Goal: Task Accomplishment & Management: Complete application form

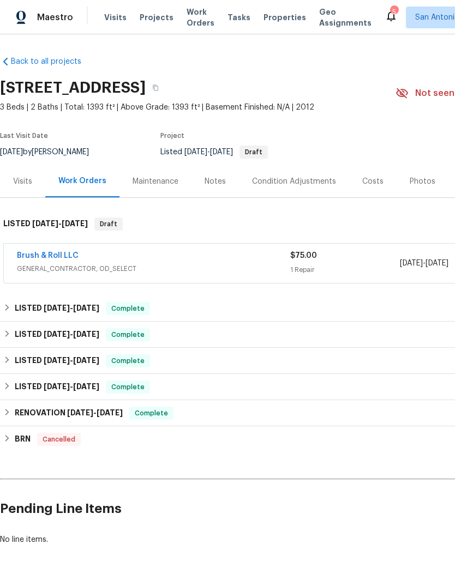
scroll to position [33, 0]
click at [49, 252] on link "Brush & Roll LLC" at bounding box center [48, 256] width 62 height 8
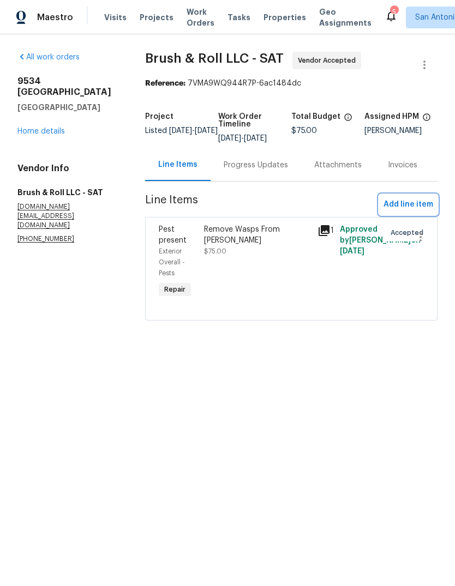
click at [407, 212] on span "Add line item" at bounding box center [408, 205] width 50 height 14
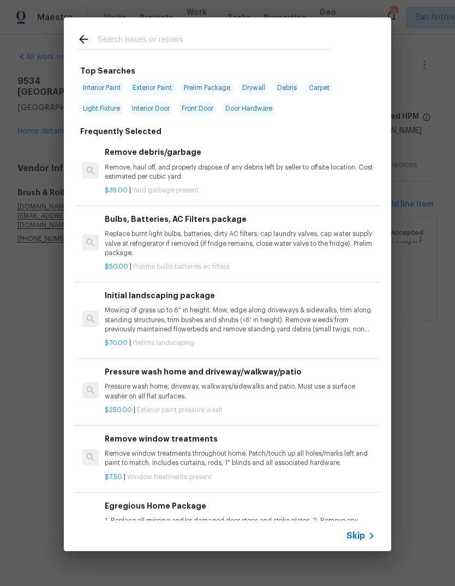
click at [169, 40] on input "text" at bounding box center [213, 41] width 231 height 16
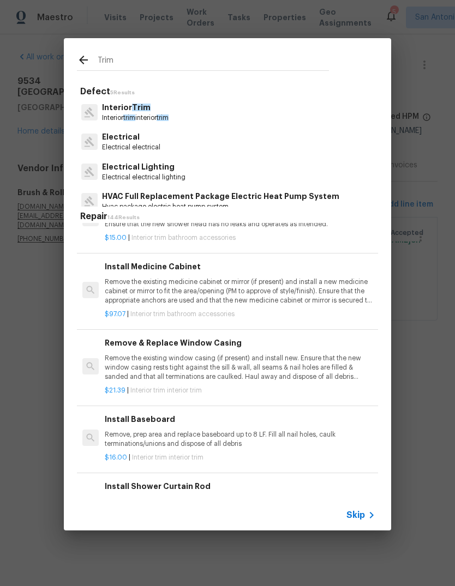
scroll to position [248, 0]
type input "Exterior trim"
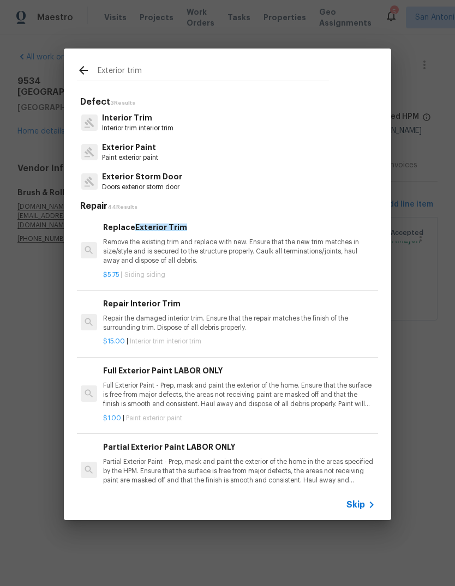
scroll to position [0, 2]
click at [129, 257] on p "Remove the existing trim and replace with new. Ensure that the new trim matches…" at bounding box center [238, 252] width 270 height 28
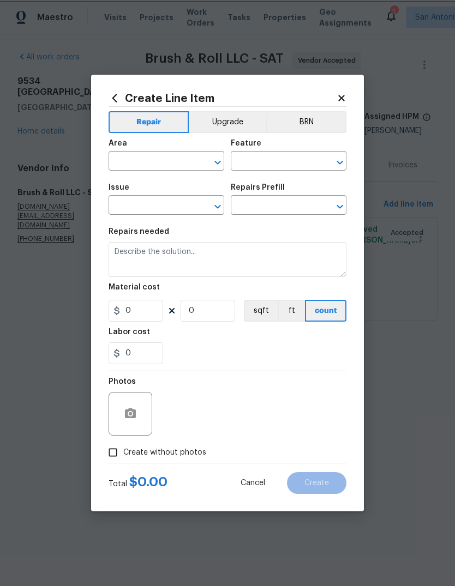
type input "Siding"
type input "Replace Exterior Trim $5.75"
type textarea "Remove the existing trim and replace with new. Ensure that the new trim matches…"
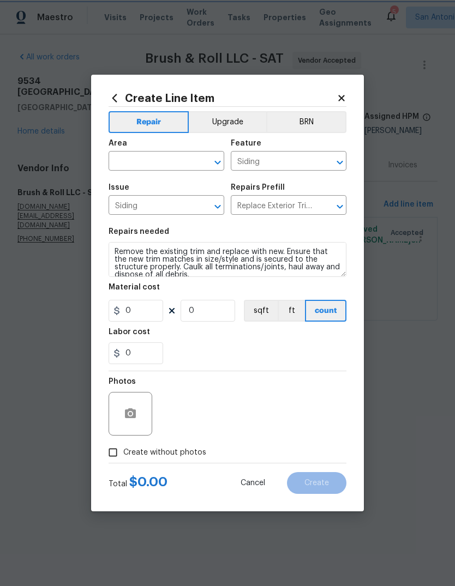
type input "5.75"
type input "1"
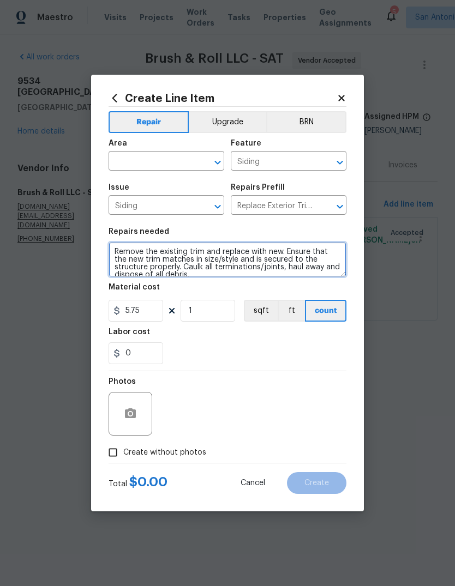
click at [137, 255] on textarea "Remove the existing trim and replace with new. Ensure that the new trim matches…" at bounding box center [228, 259] width 238 height 35
click at [111, 251] on textarea "Remove the existing trim and replace with new. Ensure that the new trim matches…" at bounding box center [228, 259] width 238 height 35
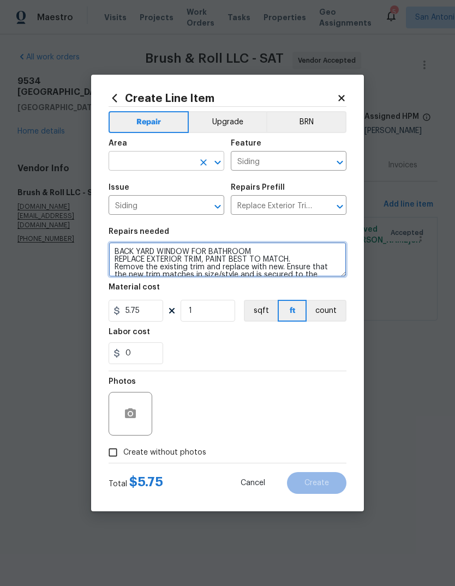
type textarea "BACK YARD WINDOW FOR BATHROOM REPLACE EXTERIOR TRIM, PAINT BEST TO MATCH. Remov…"
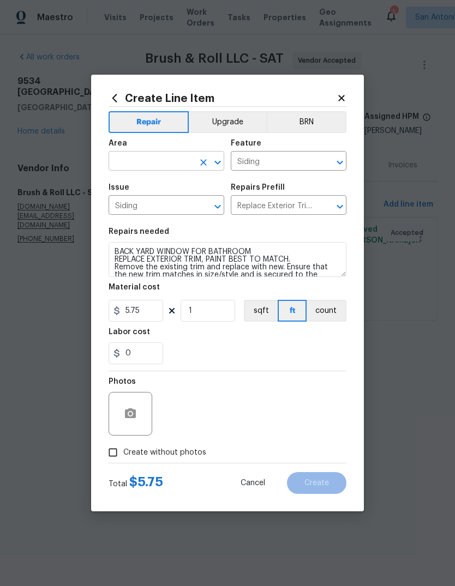
click at [121, 160] on input "text" at bounding box center [151, 162] width 85 height 17
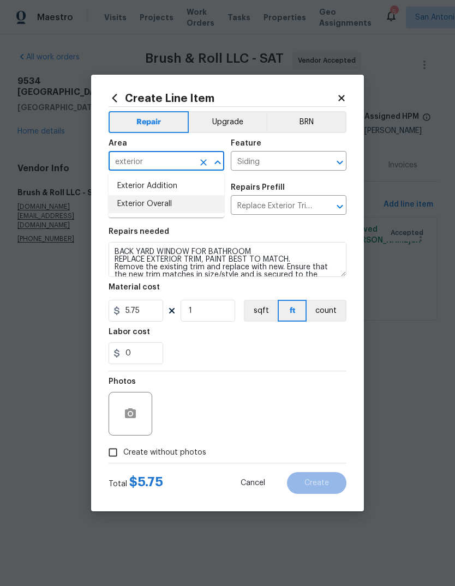
click at [142, 212] on li "Exterior Overall" at bounding box center [167, 204] width 116 height 18
type input "Exterior Overall"
click at [179, 341] on div "Labor cost" at bounding box center [228, 335] width 238 height 14
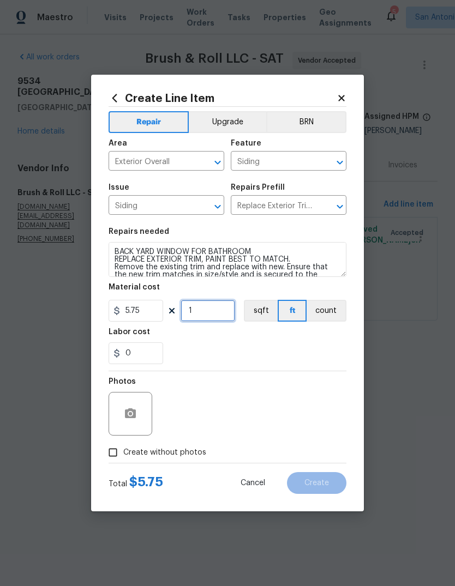
click at [203, 310] on input "1" at bounding box center [207, 311] width 55 height 22
click at [315, 359] on div "0" at bounding box center [228, 353] width 238 height 22
click at [200, 316] on input "5" at bounding box center [207, 311] width 55 height 22
click at [324, 363] on div "0" at bounding box center [228, 353] width 238 height 22
click at [333, 363] on div "0" at bounding box center [228, 353] width 238 height 22
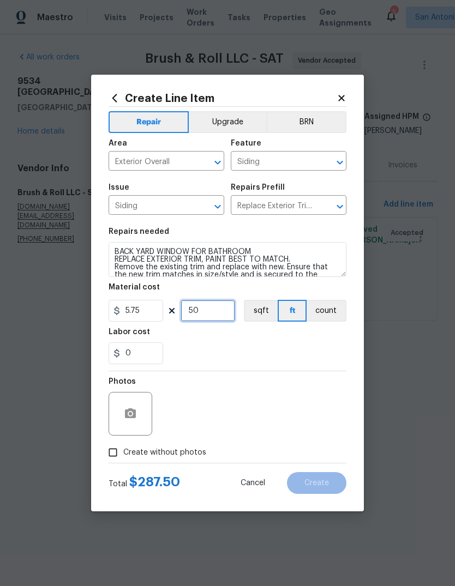
click at [198, 316] on input "50" at bounding box center [207, 311] width 55 height 22
click at [320, 357] on div "0" at bounding box center [228, 353] width 238 height 22
click at [198, 316] on input "20" at bounding box center [207, 311] width 55 height 22
click at [317, 348] on div "0" at bounding box center [228, 353] width 238 height 22
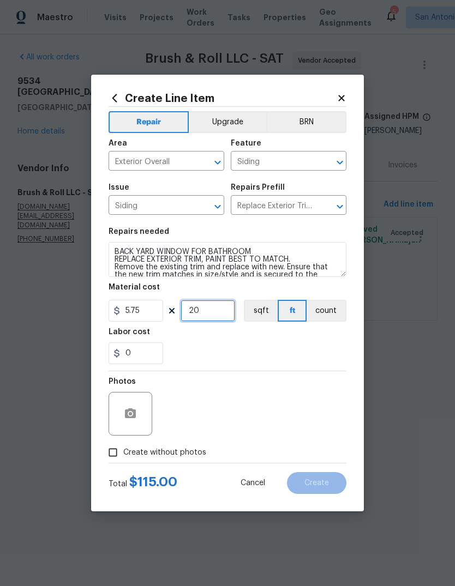
click at [209, 306] on input "20" at bounding box center [207, 311] width 55 height 22
click at [210, 314] on input "20" at bounding box center [207, 311] width 55 height 22
type input "1"
click at [141, 314] on input "5.75" at bounding box center [136, 311] width 55 height 22
type input "75"
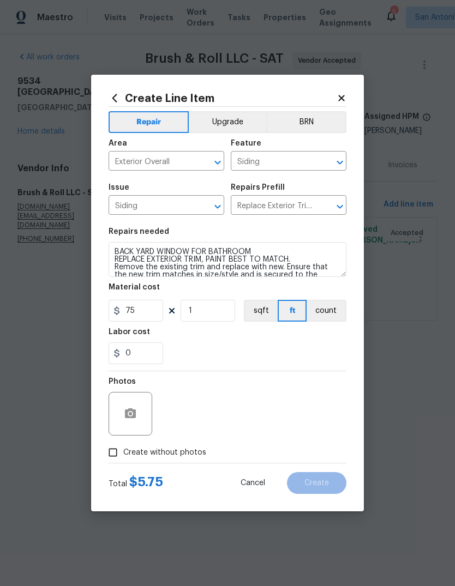
click at [293, 347] on div "0" at bounding box center [228, 353] width 238 height 22
click at [127, 417] on icon "button" at bounding box center [130, 413] width 11 height 10
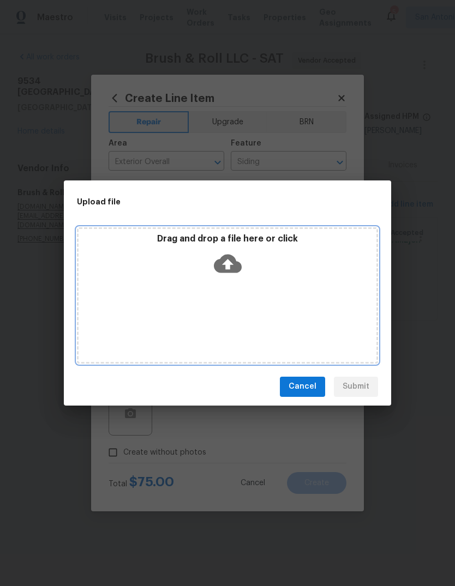
click at [233, 273] on icon at bounding box center [228, 264] width 28 height 28
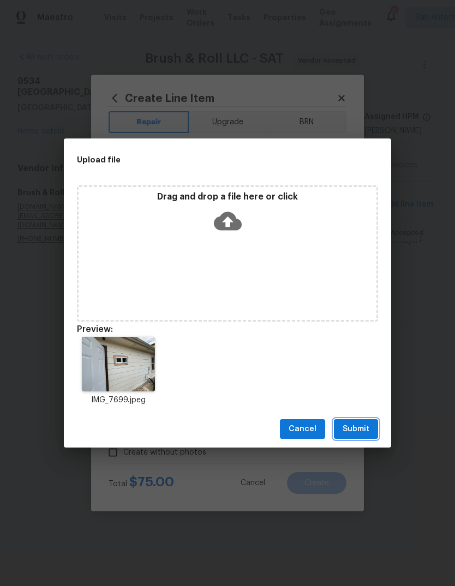
click at [362, 437] on button "Submit" at bounding box center [356, 429] width 44 height 20
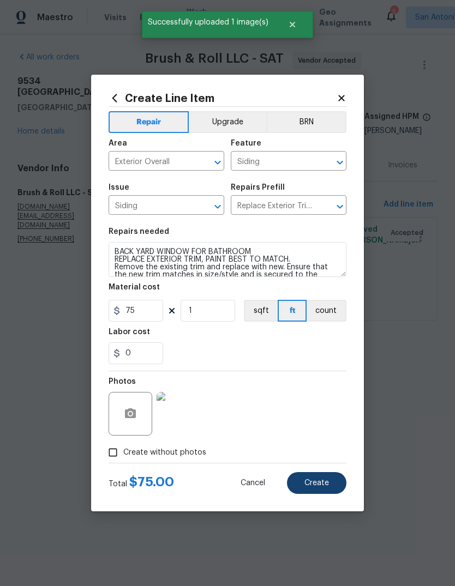
click at [335, 481] on button "Create" at bounding box center [316, 483] width 59 height 22
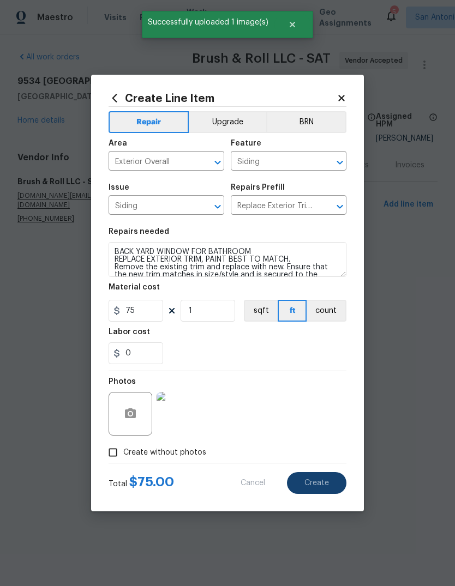
type input "0"
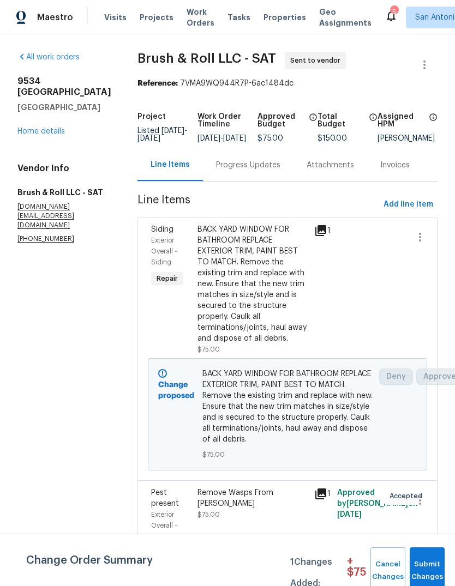
scroll to position [38, 0]
click at [417, 198] on span "Add line item" at bounding box center [408, 205] width 50 height 14
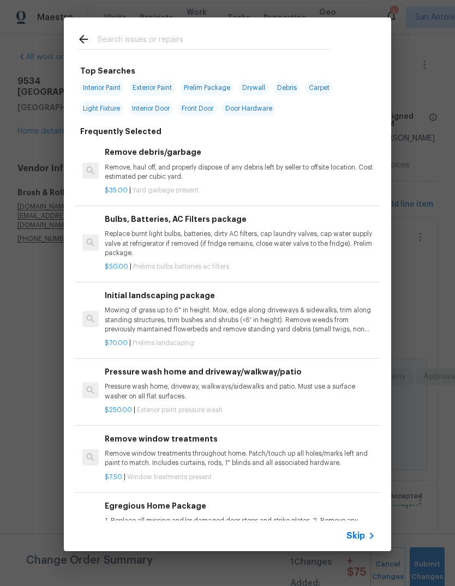
click at [163, 38] on input "text" at bounding box center [213, 41] width 231 height 16
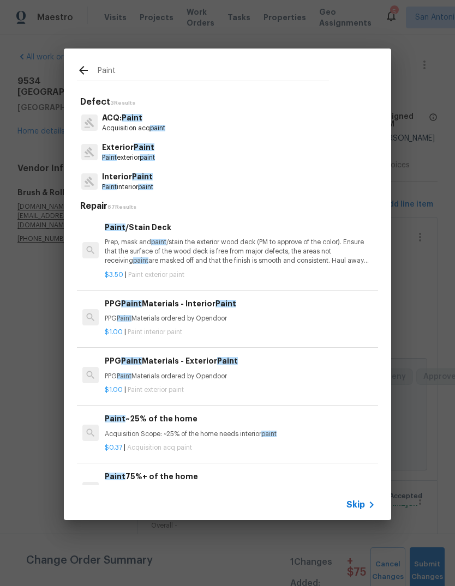
type input "Paint"
click at [178, 168] on div "Interior Paint Paint interior paint" at bounding box center [227, 181] width 301 height 29
click at [155, 156] on span "paint" at bounding box center [147, 157] width 15 height 7
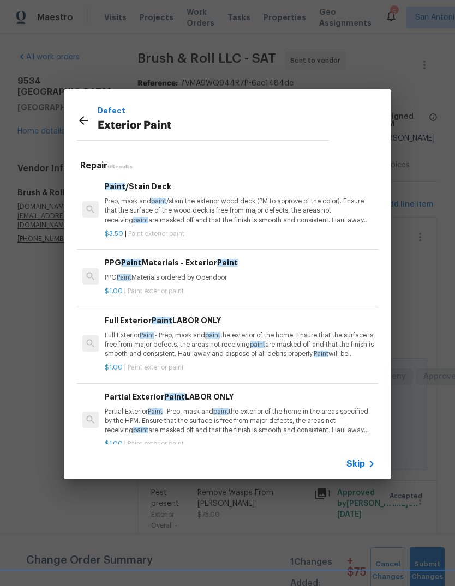
click at [286, 414] on p "Partial Exterior Paint - Prep, mask and paint the exterior of the home in the a…" at bounding box center [240, 421] width 270 height 28
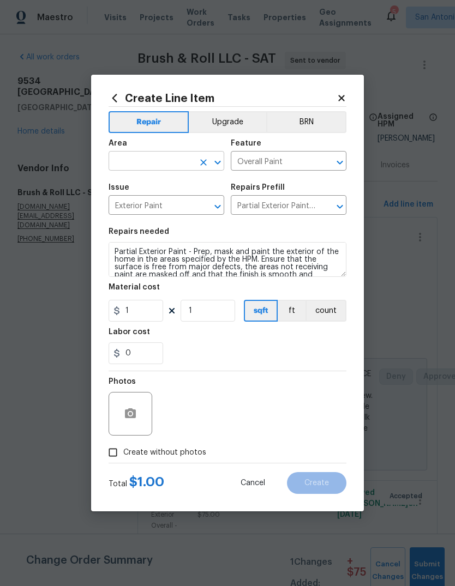
click at [152, 161] on input "text" at bounding box center [151, 162] width 85 height 17
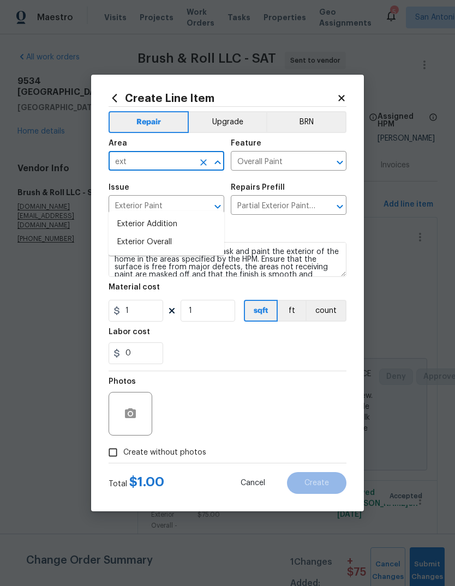
click at [171, 233] on li "Exterior Overall" at bounding box center [167, 242] width 116 height 18
type input "Exterior Overall"
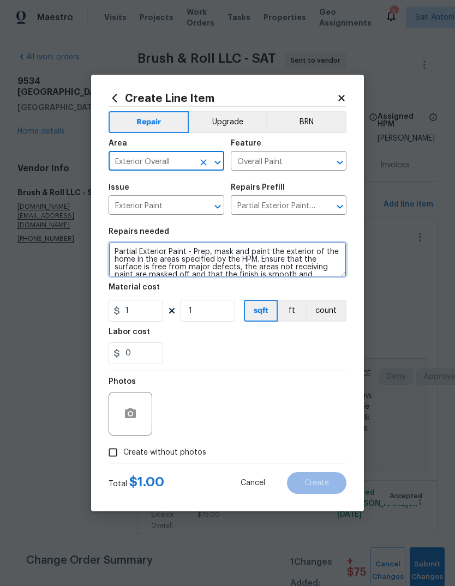
click at [117, 254] on textarea "Partial Exterior Paint - Prep, mask and paint the exterior of the home in the a…" at bounding box center [228, 259] width 238 height 35
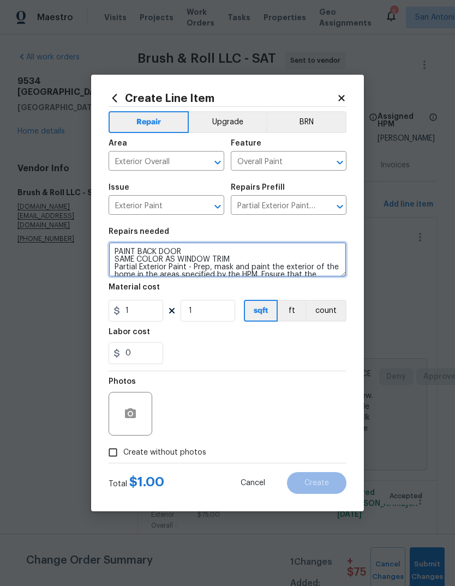
type textarea "PAINT BACK DOOR SAME COLOR AS WINDOW TRIM Partial Exterior Paint - Prep, mask a…"
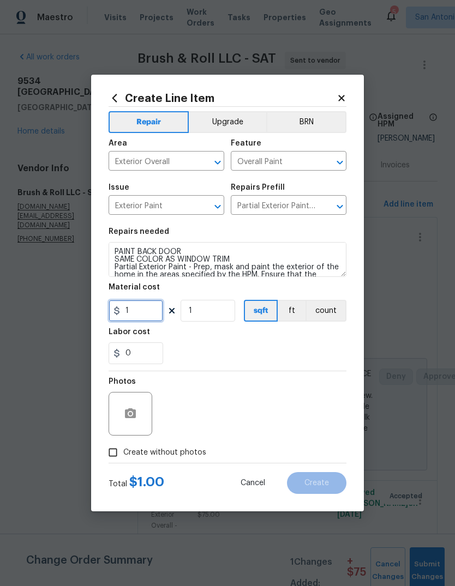
click at [133, 312] on input "1" at bounding box center [136, 311] width 55 height 22
type input "75"
click at [318, 352] on div "0" at bounding box center [228, 353] width 238 height 22
click at [128, 424] on button "button" at bounding box center [130, 414] width 26 height 26
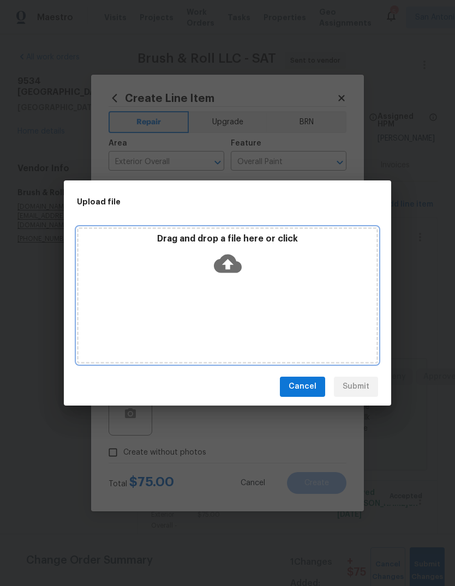
click at [232, 285] on div "Drag and drop a file here or click" at bounding box center [227, 295] width 301 height 136
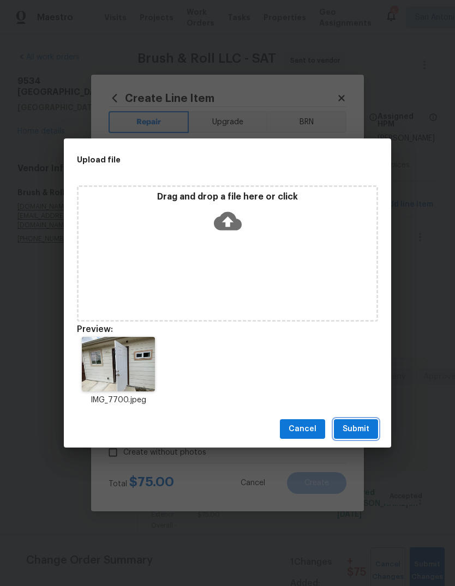
click at [357, 429] on span "Submit" at bounding box center [355, 430] width 27 height 14
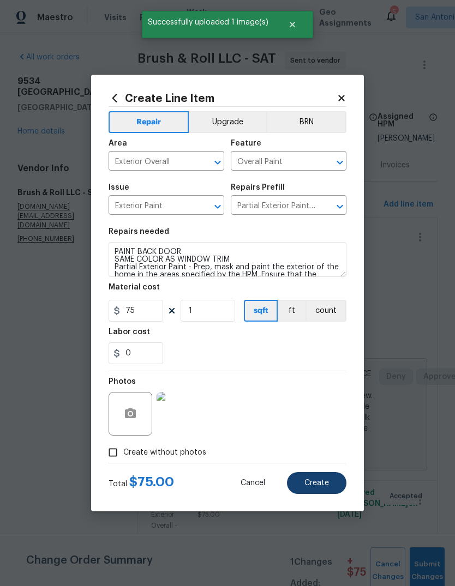
click at [324, 484] on span "Create" at bounding box center [316, 483] width 25 height 8
type input "0"
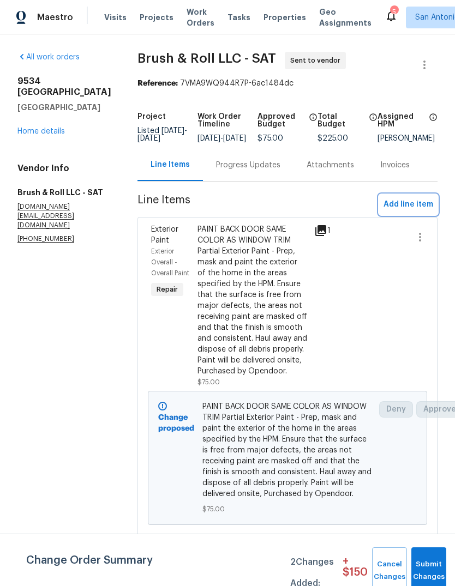
click at [406, 212] on span "Add line item" at bounding box center [408, 205] width 50 height 14
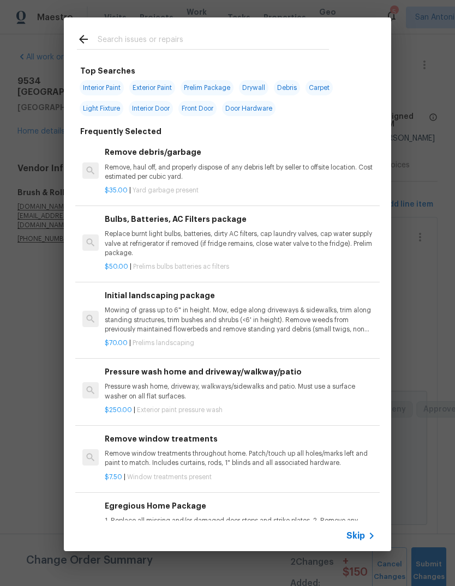
click at [186, 31] on div at bounding box center [203, 38] width 278 height 43
click at [121, 39] on input "text" at bounding box center [213, 41] width 231 height 16
type input "Weatherproof"
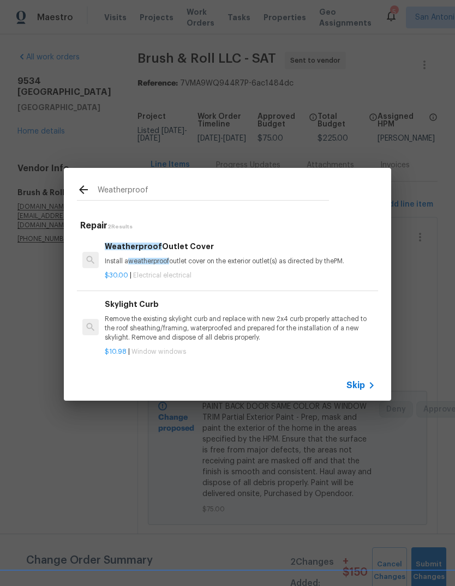
click at [203, 273] on p "$30.00 | Electrical electrical" at bounding box center [240, 275] width 270 height 9
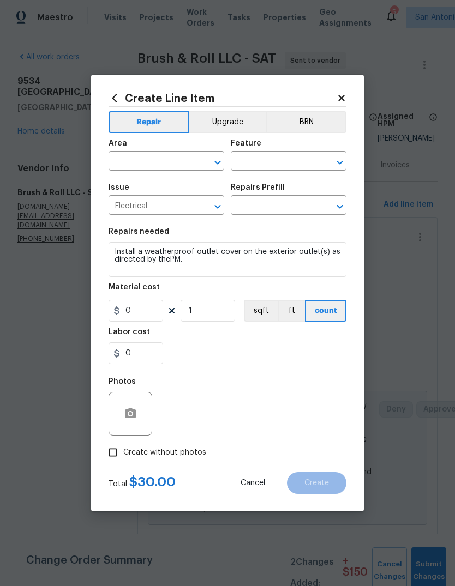
type input "Weatherproof Outlet Cover $30.00"
type input "30"
click at [150, 156] on input "text" at bounding box center [151, 162] width 85 height 17
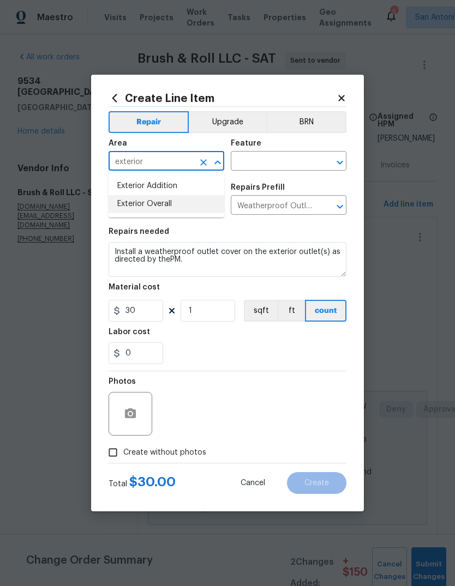
click at [190, 203] on li "Exterior Overall" at bounding box center [167, 204] width 116 height 18
type input "Exterior Overall"
click at [266, 162] on input "text" at bounding box center [273, 162] width 85 height 17
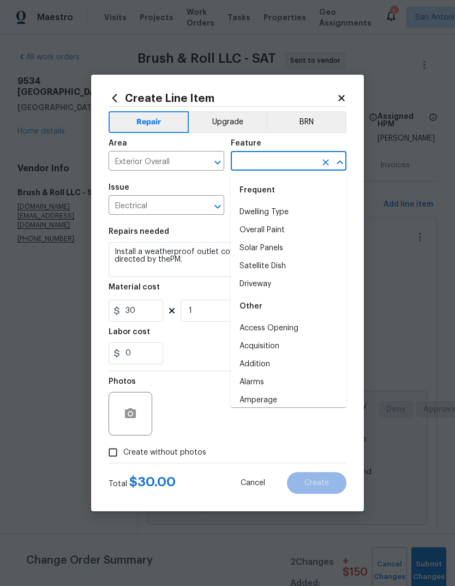
type input "p"
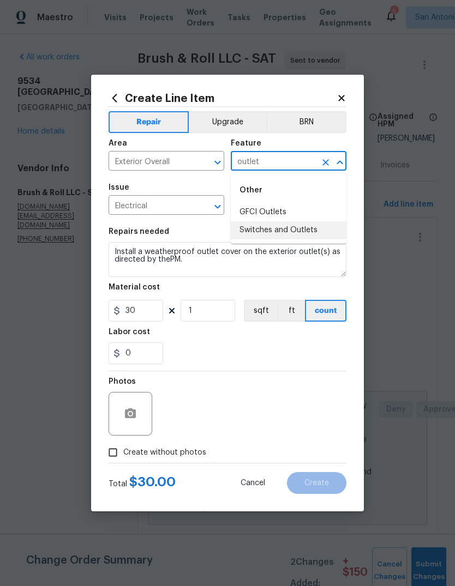
click at [289, 238] on li "Switches and Outlets" at bounding box center [289, 230] width 116 height 18
type input "Switches and Outlets"
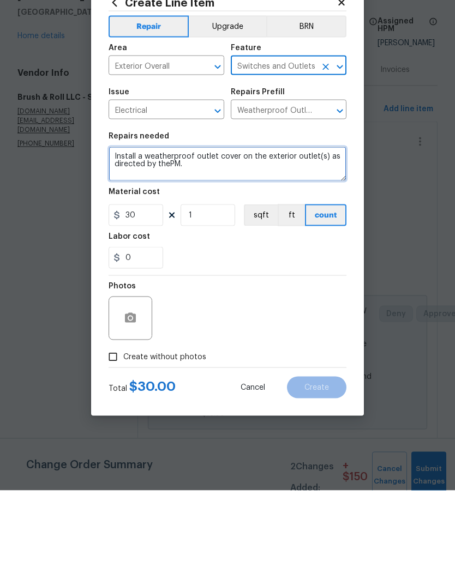
click at [116, 242] on textarea "Install a weatherproof outlet cover on the exterior outlet(s) as directed by th…" at bounding box center [228, 259] width 238 height 35
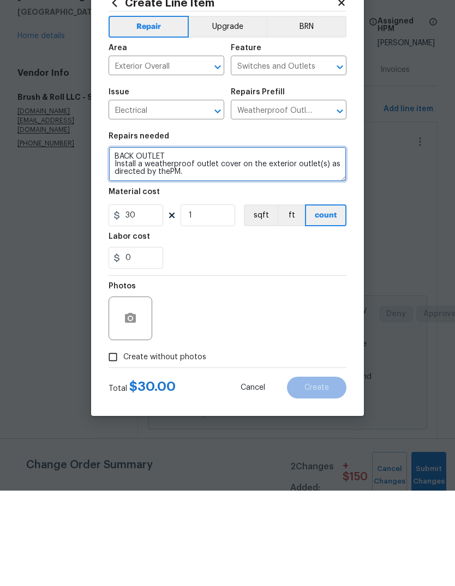
type textarea "BACK OUTLET Install a weatherproof outlet cover on the exterior outlet(s) as di…"
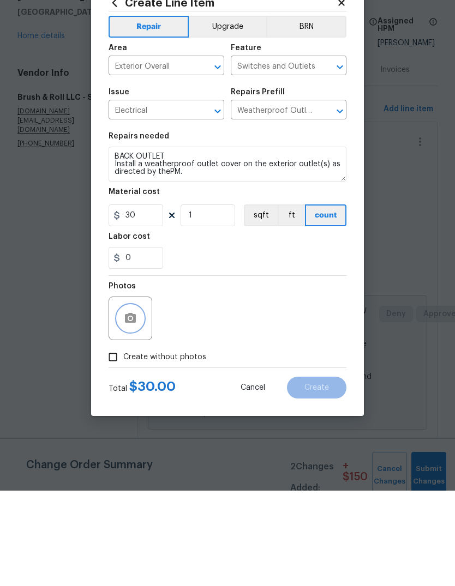
click at [125, 401] on button "button" at bounding box center [130, 414] width 26 height 26
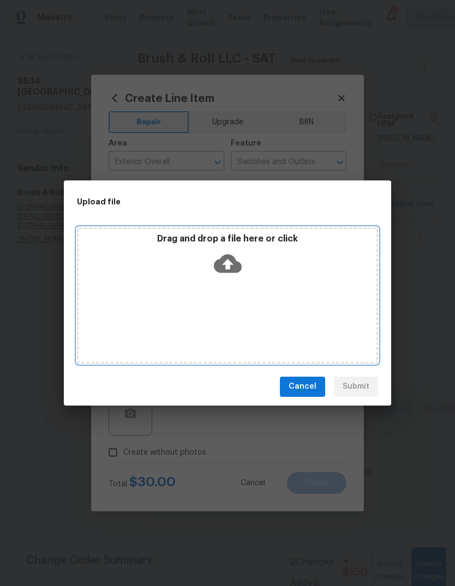
click at [236, 274] on icon at bounding box center [228, 264] width 28 height 28
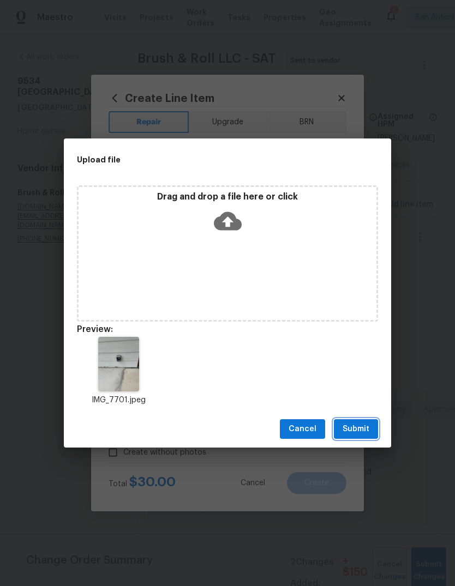
click at [362, 429] on span "Submit" at bounding box center [355, 430] width 27 height 14
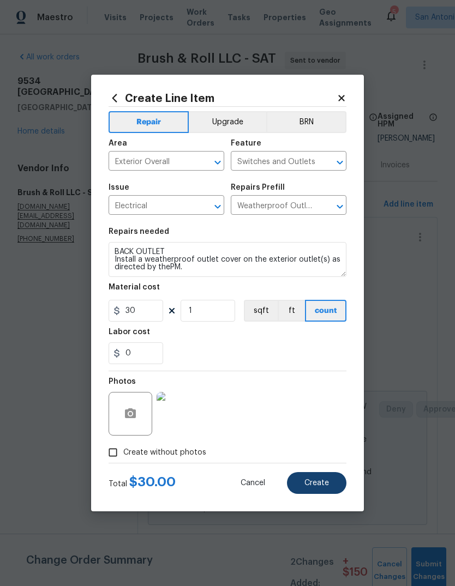
click at [325, 482] on span "Create" at bounding box center [316, 483] width 25 height 8
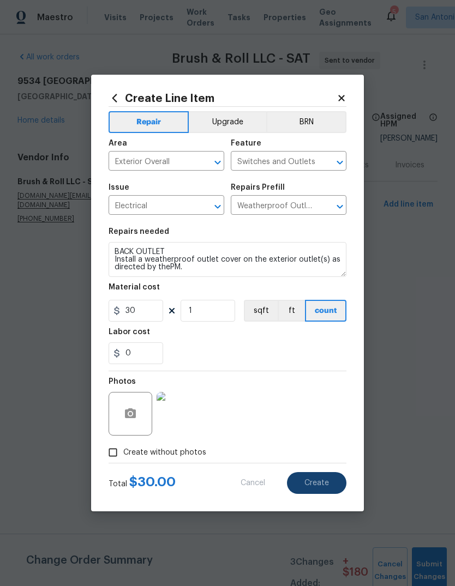
type input "0"
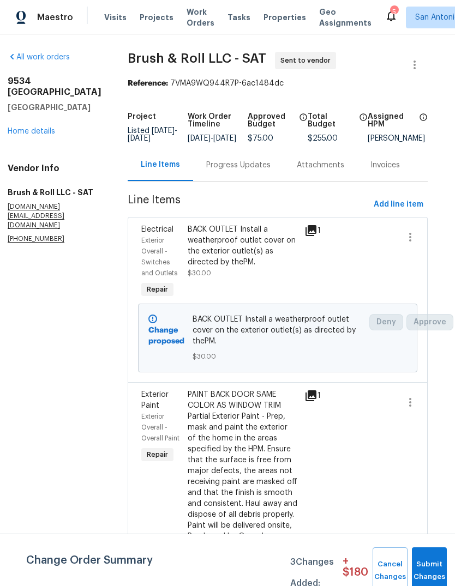
scroll to position [0, 11]
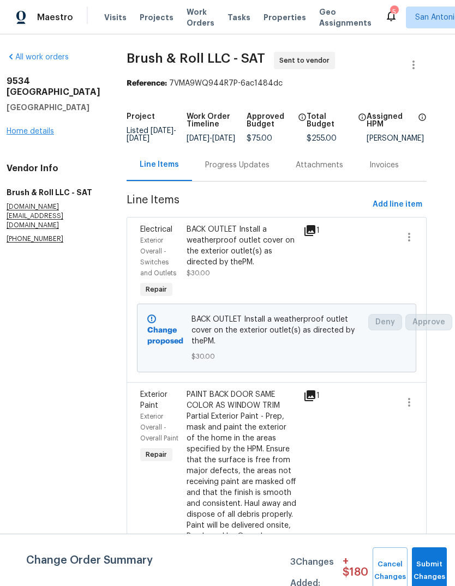
click at [34, 128] on link "Home details" at bounding box center [30, 132] width 47 height 8
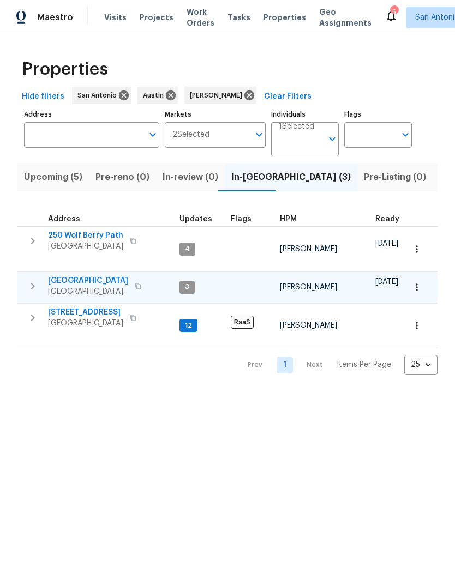
click at [103, 275] on span "124 Blossom Valley Strm" at bounding box center [88, 280] width 80 height 11
click at [414, 284] on button "button" at bounding box center [417, 287] width 24 height 24
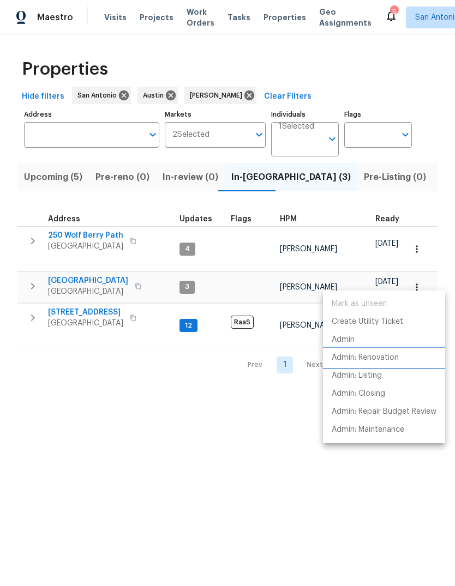
click at [390, 361] on p "Admin: Renovation" at bounding box center [365, 357] width 67 height 11
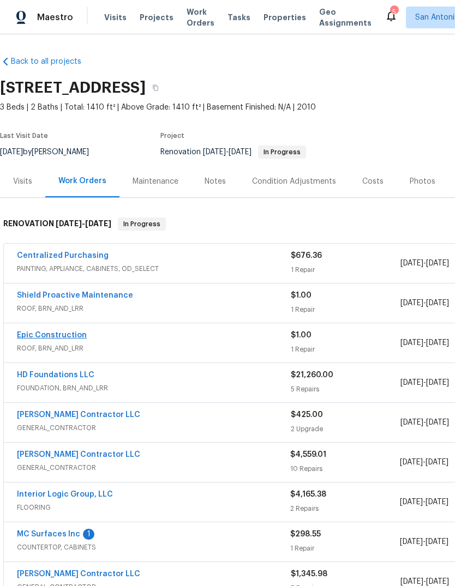
click at [33, 338] on link "Epic Construction" at bounding box center [52, 336] width 70 height 8
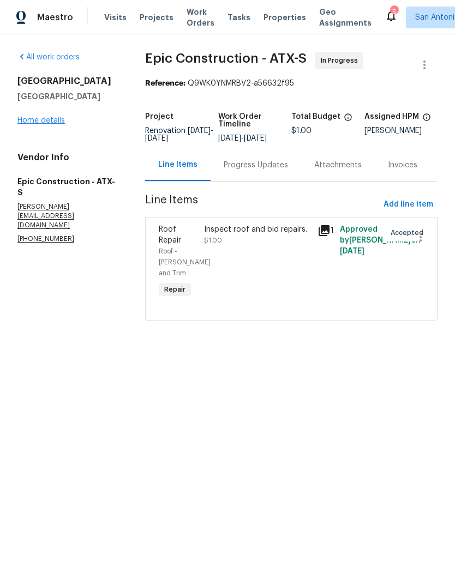
click at [41, 123] on link "Home details" at bounding box center [40, 121] width 47 height 8
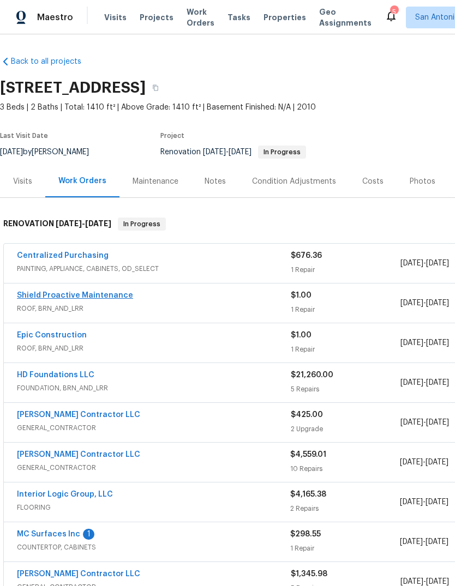
click at [47, 298] on link "Shield Proactive Maintenance" at bounding box center [75, 296] width 116 height 8
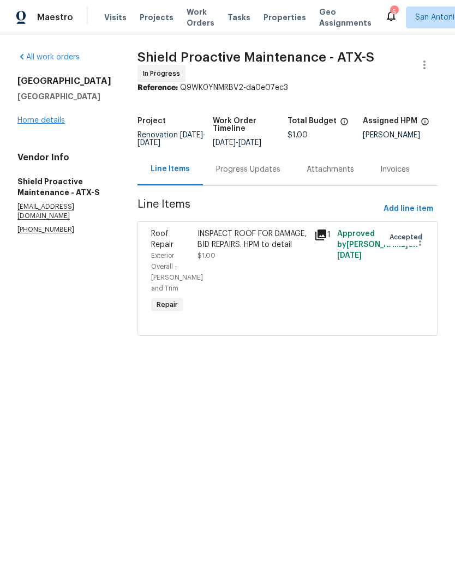
click at [51, 124] on link "Home details" at bounding box center [40, 121] width 47 height 8
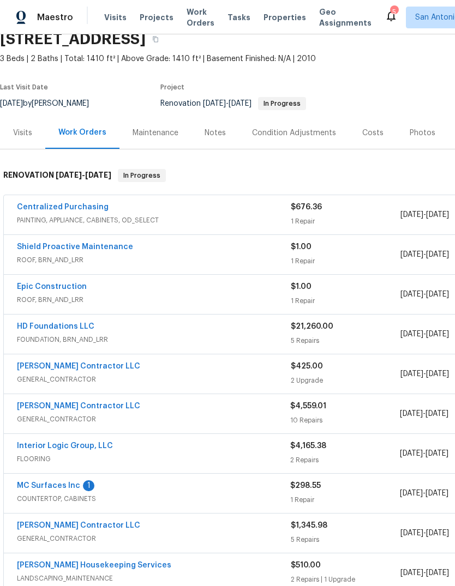
scroll to position [45, 0]
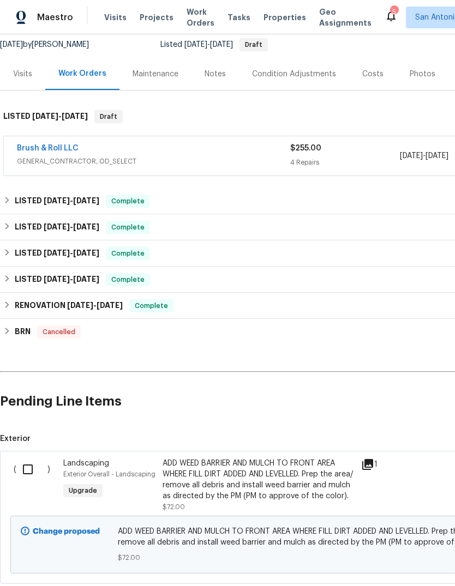
scroll to position [108, 0]
click at [53, 149] on link "Brush & Roll LLC" at bounding box center [48, 148] width 62 height 8
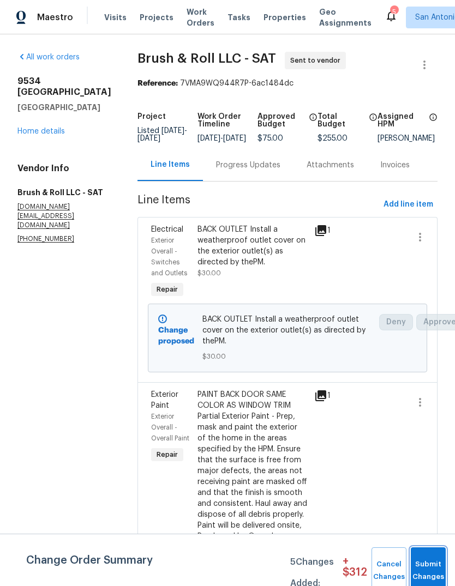
click at [437, 569] on span "Submit Changes" at bounding box center [428, 570] width 24 height 25
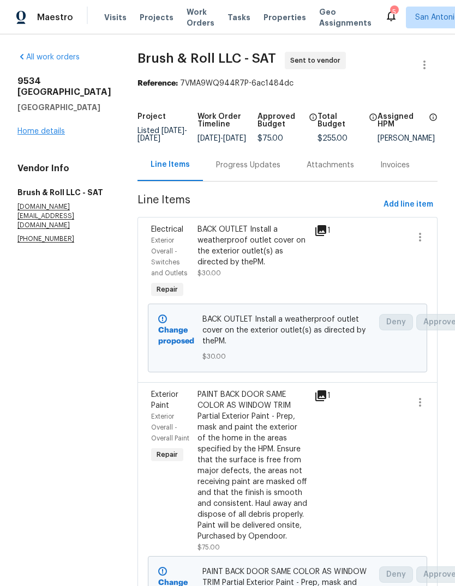
click at [47, 128] on link "Home details" at bounding box center [40, 132] width 47 height 8
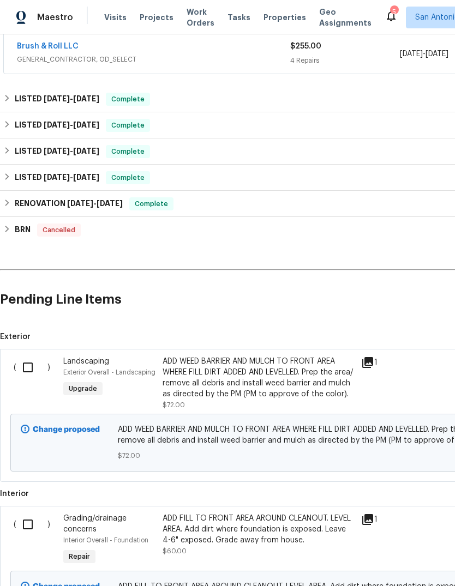
scroll to position [209, 0]
click at [25, 364] on input "checkbox" at bounding box center [31, 367] width 31 height 23
checkbox input "true"
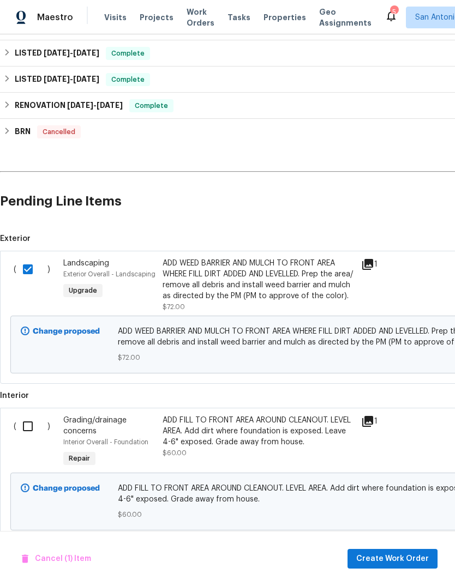
scroll to position [307, 0]
click at [27, 438] on input "checkbox" at bounding box center [31, 427] width 31 height 23
checkbox input "true"
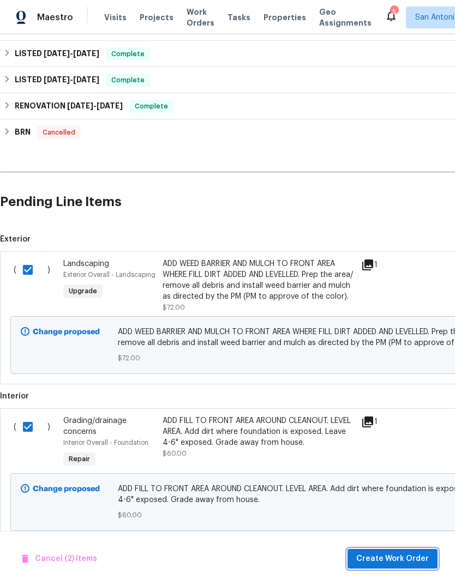
click at [407, 559] on span "Create Work Order" at bounding box center [392, 559] width 73 height 14
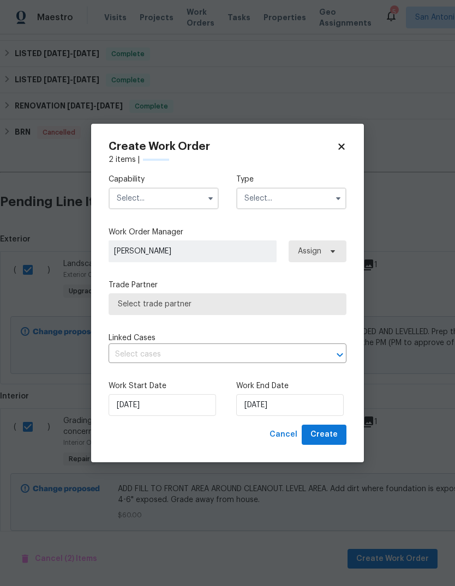
checkbox input "false"
click at [140, 195] on input "text" at bounding box center [164, 199] width 110 height 22
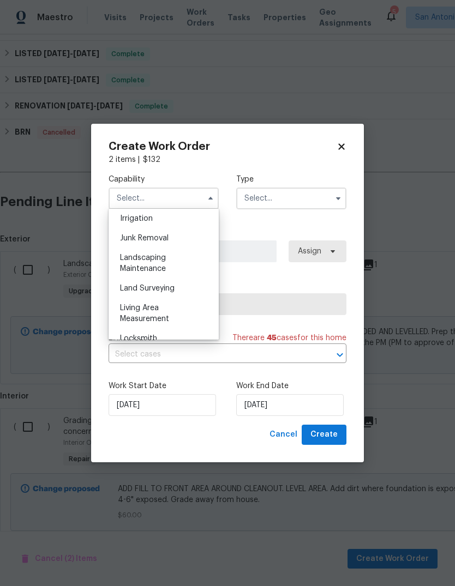
scroll to position [693, 0]
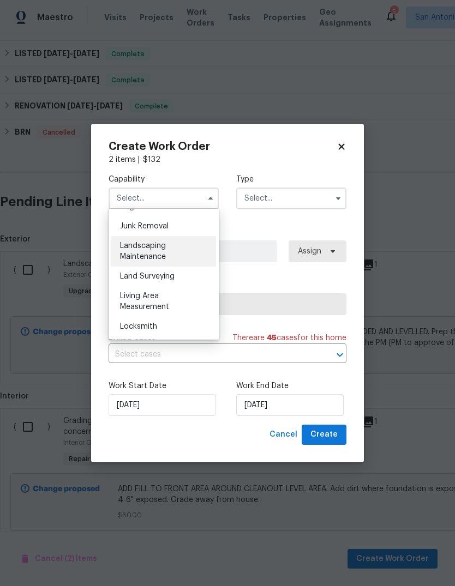
click at [173, 251] on div "Landscaping Maintenance" at bounding box center [163, 251] width 105 height 31
type input "Landscaping Maintenance"
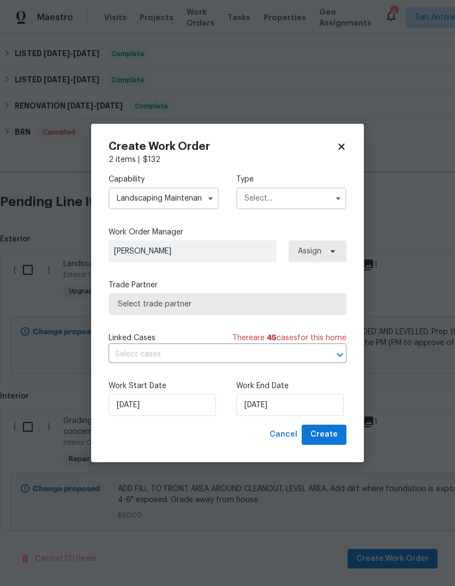
click at [290, 198] on input "text" at bounding box center [291, 199] width 110 height 22
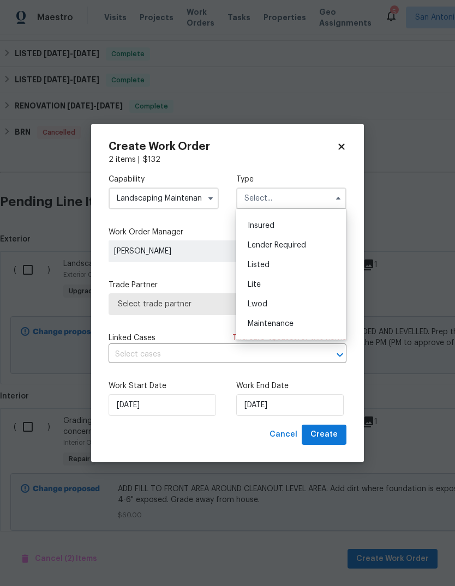
scroll to position [79, 0]
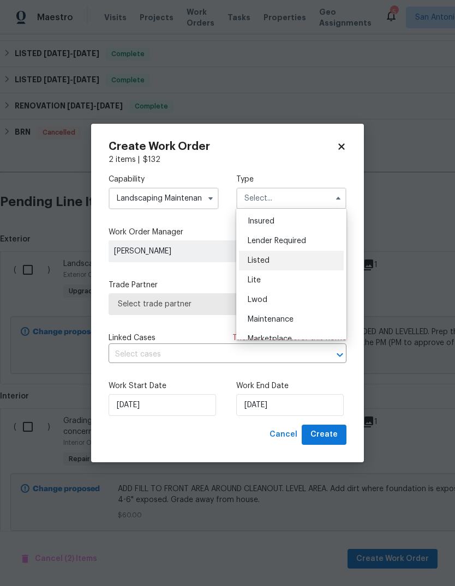
click at [294, 255] on div "Listed" at bounding box center [291, 261] width 105 height 20
type input "Listed"
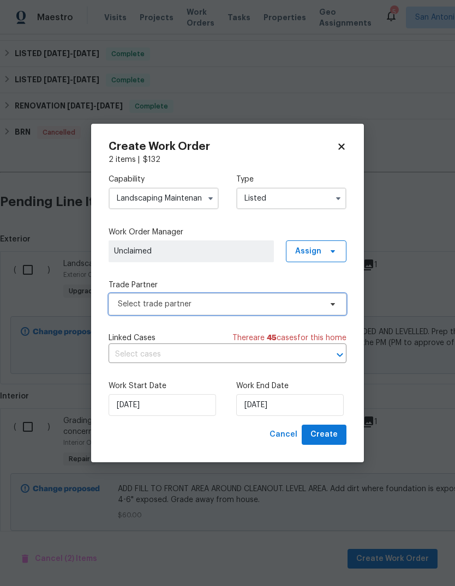
click at [290, 308] on span "Select trade partner" at bounding box center [219, 304] width 203 height 11
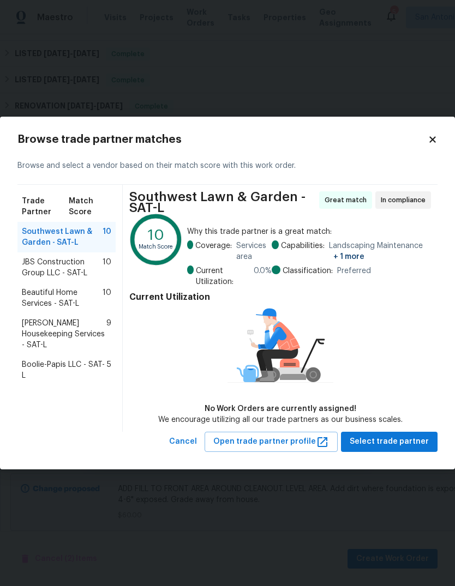
click at [433, 143] on icon at bounding box center [433, 140] width 10 height 10
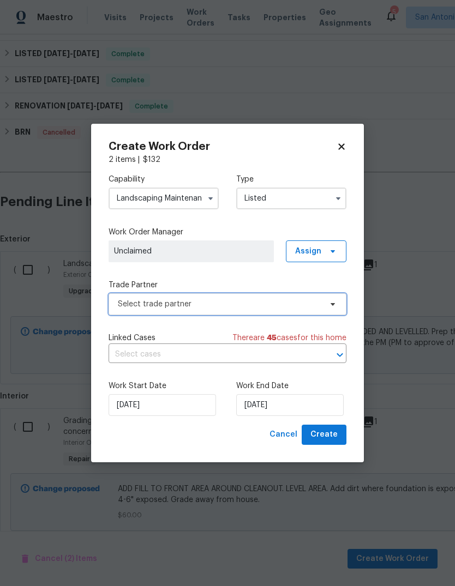
click at [293, 308] on span "Select trade partner" at bounding box center [219, 304] width 203 height 11
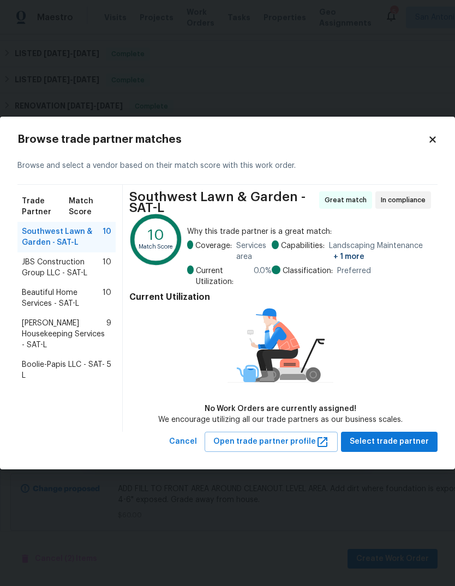
click at [82, 297] on span "Beautiful Home Services - SAT-L" at bounding box center [62, 298] width 81 height 22
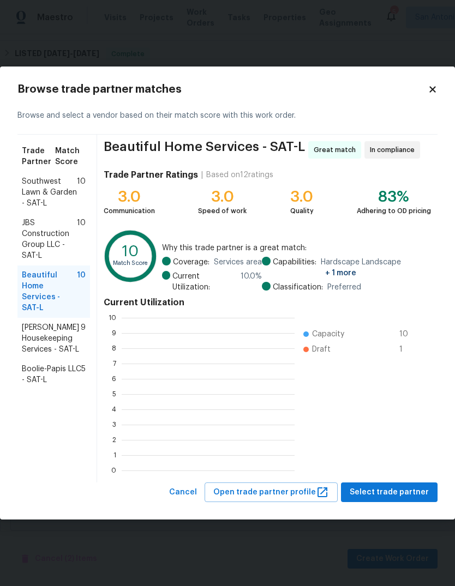
scroll to position [153, 173]
click at [402, 489] on span "Select trade partner" at bounding box center [389, 493] width 79 height 14
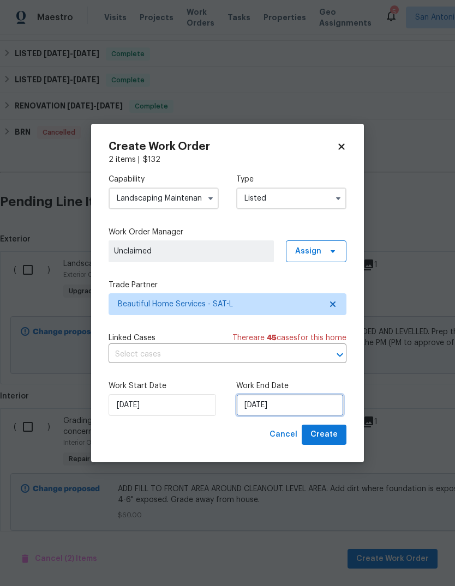
click at [294, 407] on input "[DATE]" at bounding box center [289, 405] width 107 height 22
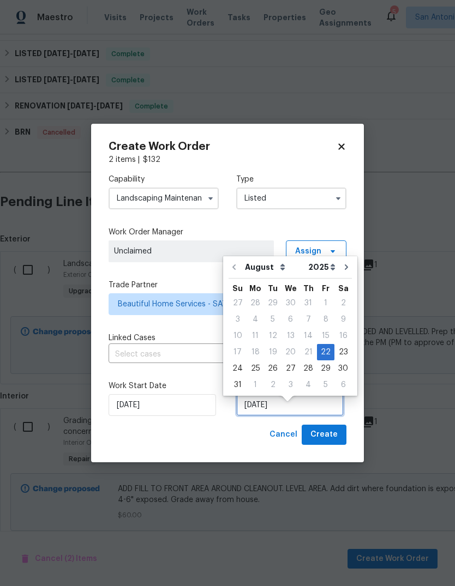
scroll to position [8, 0]
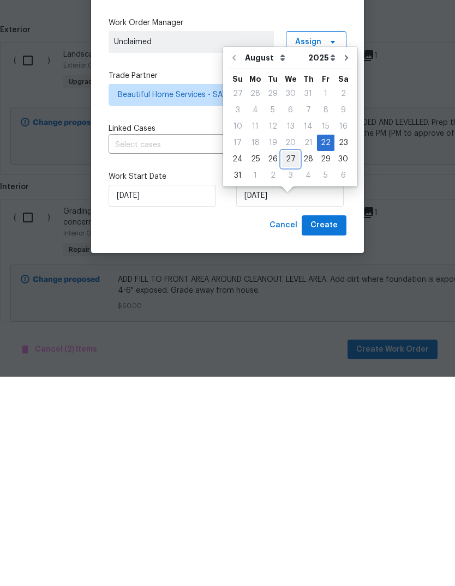
click at [285, 361] on div "27" at bounding box center [290, 368] width 18 height 15
type input "[DATE]"
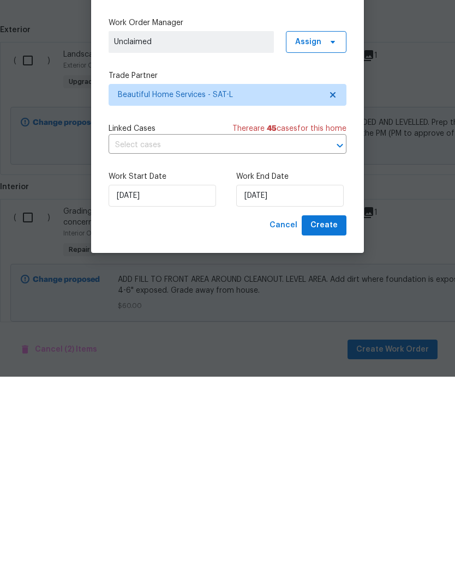
scroll to position [41, 0]
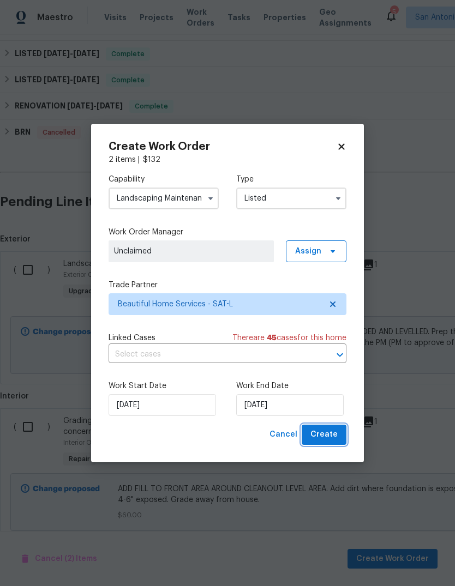
click at [328, 433] on span "Create" at bounding box center [323, 435] width 27 height 14
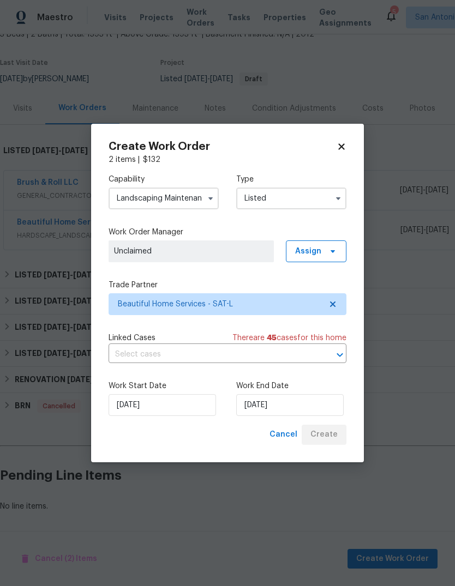
scroll to position [32, 0]
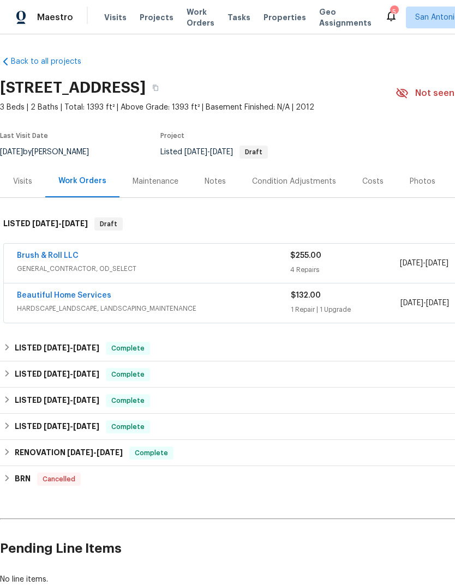
click at [162, 185] on div "Maintenance" at bounding box center [156, 181] width 46 height 11
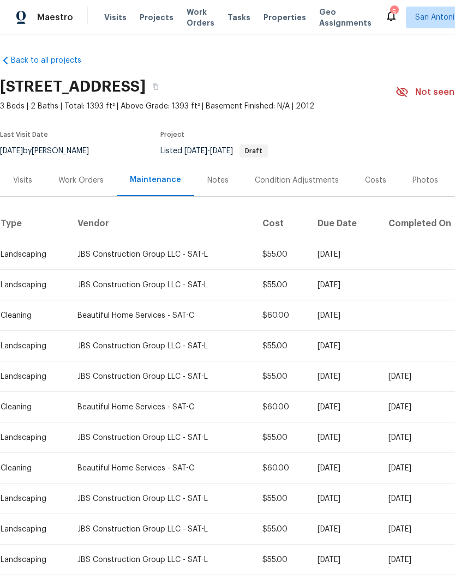
scroll to position [1, 0]
click at [77, 185] on div "Work Orders" at bounding box center [80, 180] width 45 height 11
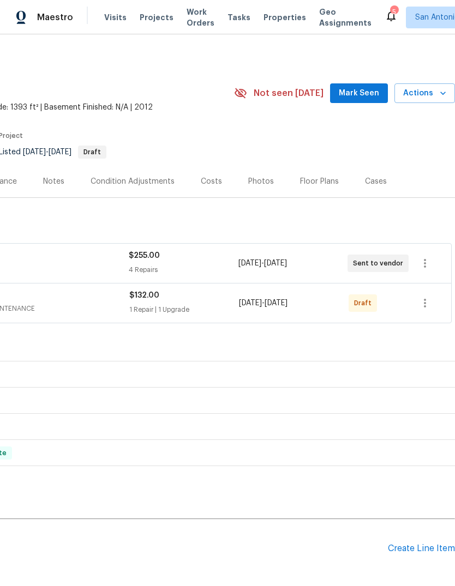
scroll to position [0, 161]
click at [428, 307] on icon "button" at bounding box center [424, 303] width 13 height 13
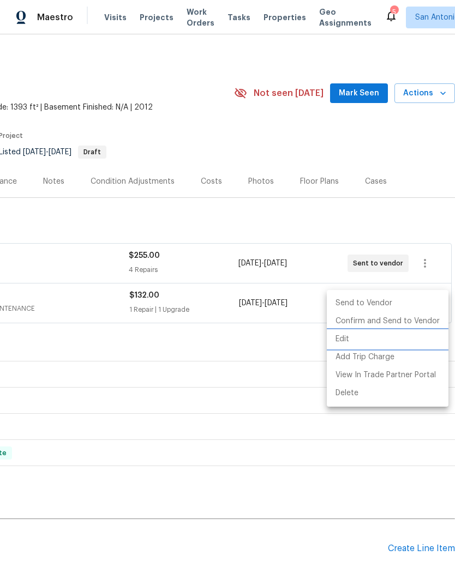
click at [367, 339] on li "Edit" at bounding box center [388, 339] width 122 height 18
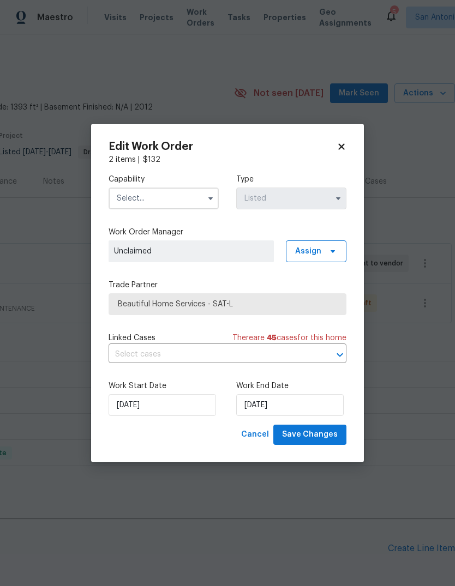
click at [205, 302] on span "Beautiful Home Services - SAT-L" at bounding box center [227, 304] width 219 height 11
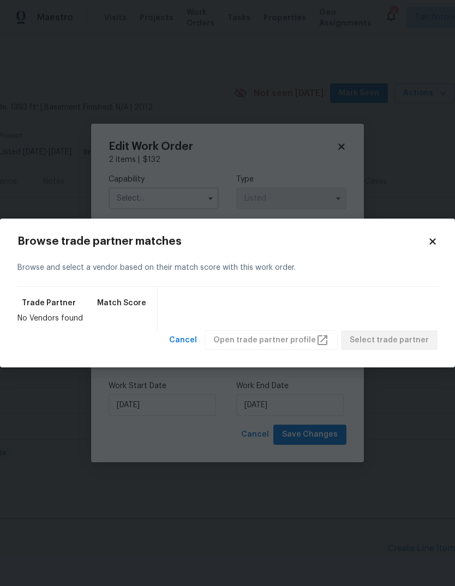
click at [264, 201] on body "Maestro Visits Projects Work Orders Tasks Properties Geo Assignments 5 San Anto…" at bounding box center [227, 293] width 455 height 586
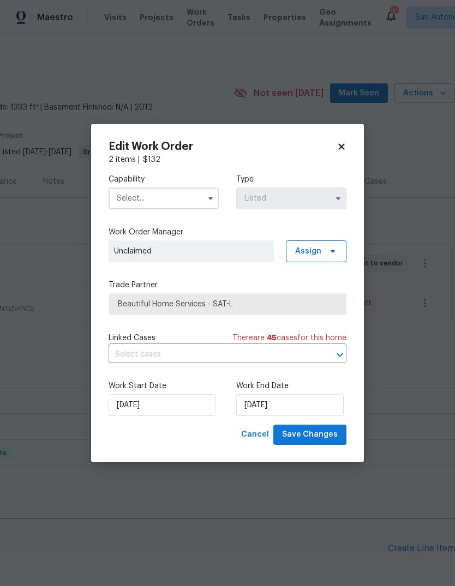
click at [191, 201] on input "text" at bounding box center [164, 199] width 110 height 22
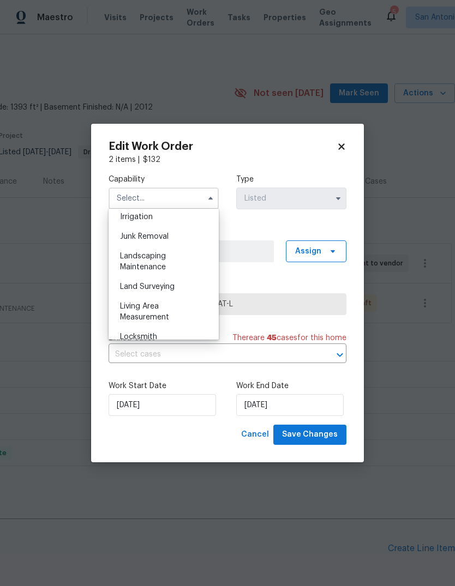
scroll to position [681, 0]
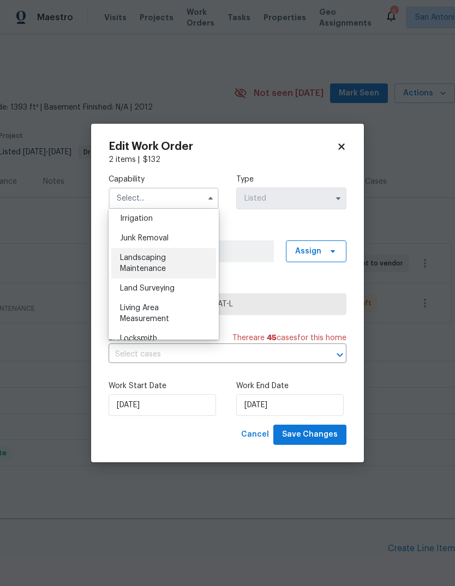
click at [178, 267] on div "Landscaping Maintenance" at bounding box center [163, 263] width 105 height 31
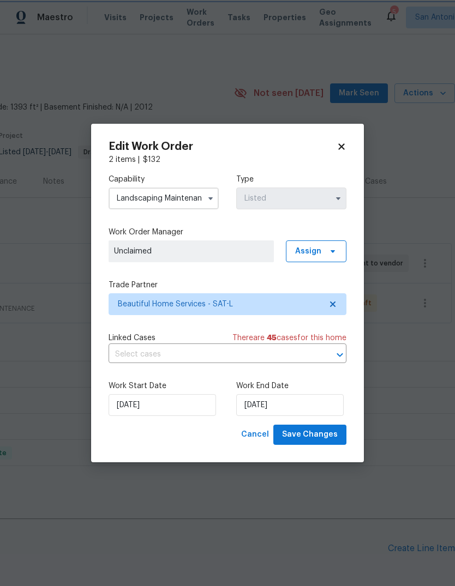
type input "Landscaping Maintenance"
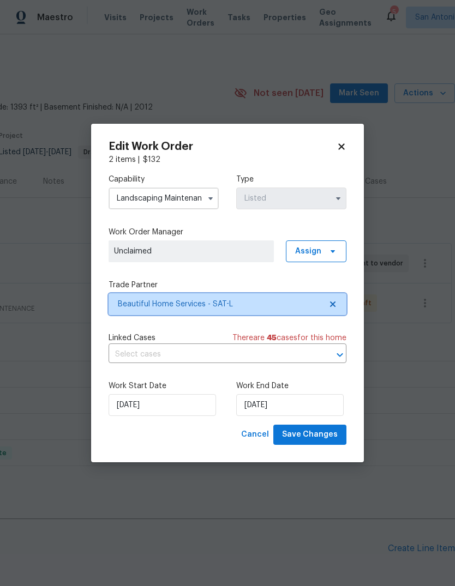
click at [254, 304] on span "Beautiful Home Services - SAT-L" at bounding box center [219, 304] width 203 height 11
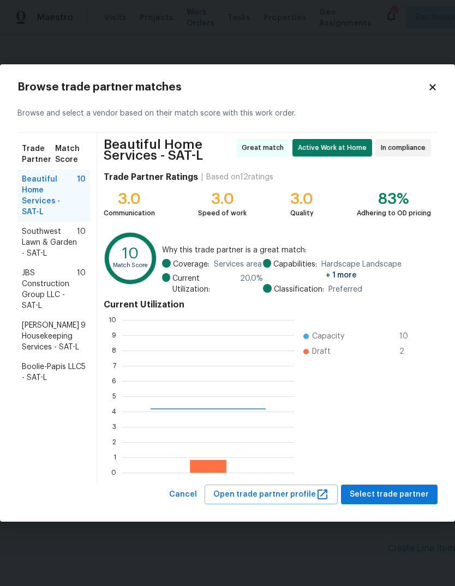
scroll to position [153, 173]
click at [52, 285] on span "JBS Construction Group LLC - SAT-L" at bounding box center [49, 290] width 55 height 44
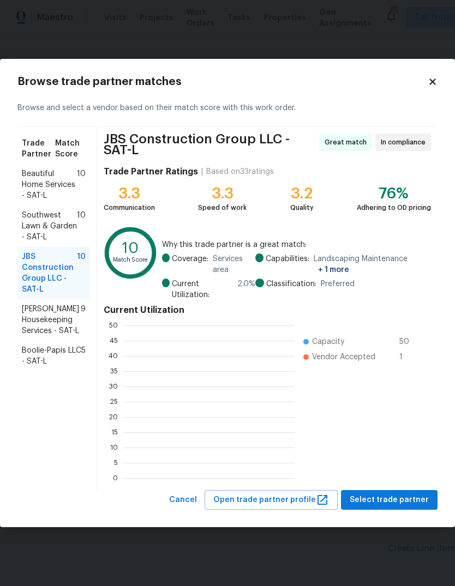
scroll to position [153, 171]
click at [401, 422] on ul "Capacity 50 Vendor Accepted 1" at bounding box center [359, 402] width 131 height 153
click at [404, 493] on button "Select trade partner" at bounding box center [389, 500] width 97 height 20
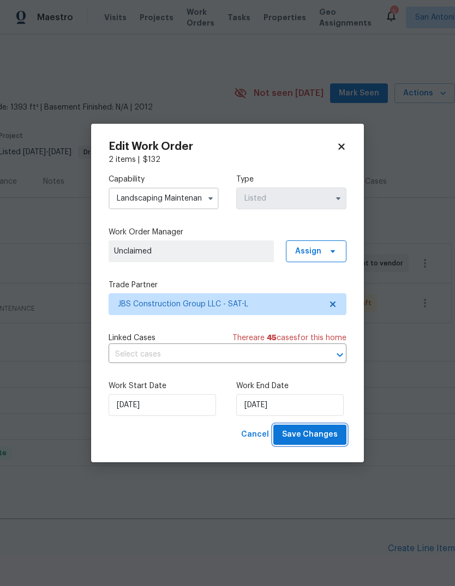
click at [317, 440] on span "Save Changes" at bounding box center [310, 435] width 56 height 14
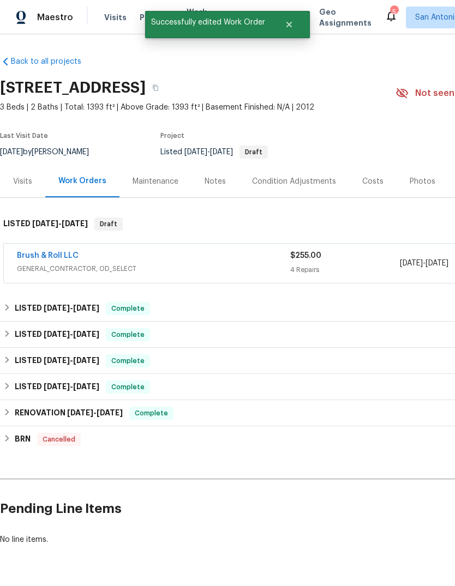
scroll to position [0, 0]
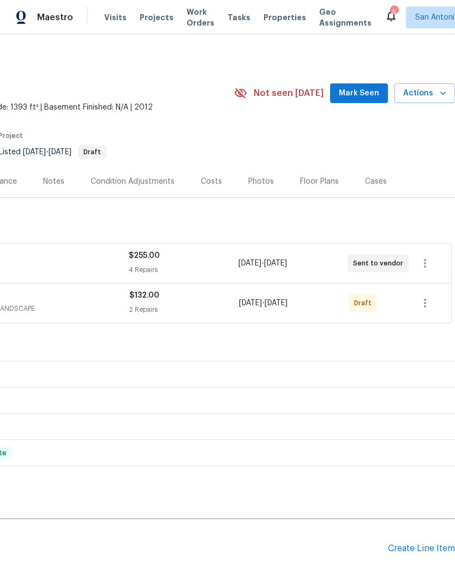
scroll to position [0, 161]
click at [426, 301] on icon "button" at bounding box center [424, 303] width 13 height 13
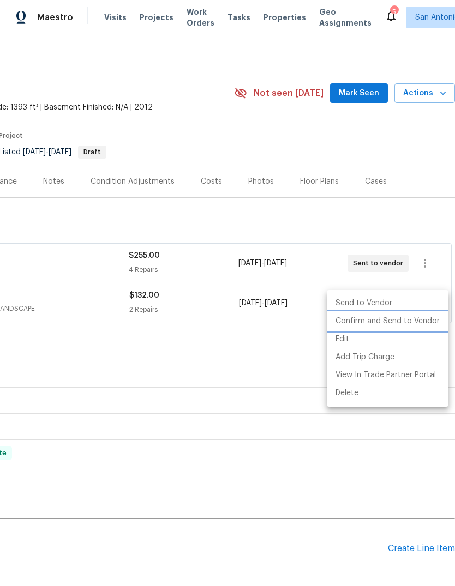
click at [409, 327] on li "Confirm and Send to Vendor" at bounding box center [388, 321] width 122 height 18
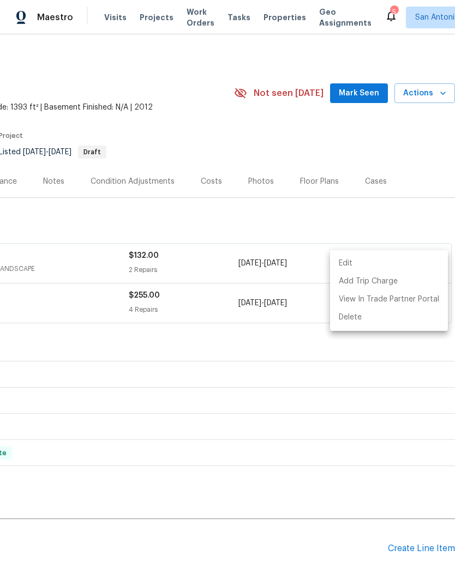
click at [256, 346] on div at bounding box center [227, 293] width 455 height 586
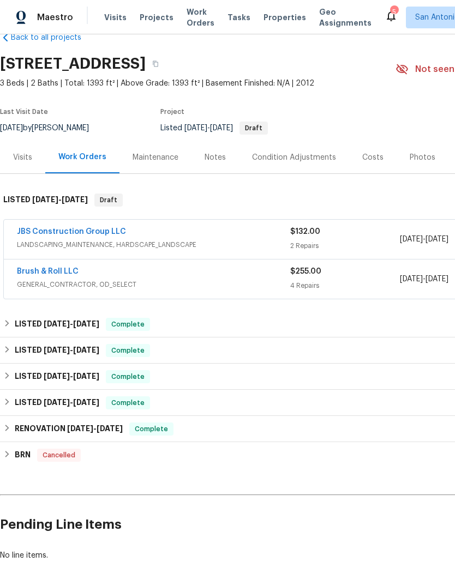
scroll to position [25, 0]
